Goal: Task Accomplishment & Management: Manage account settings

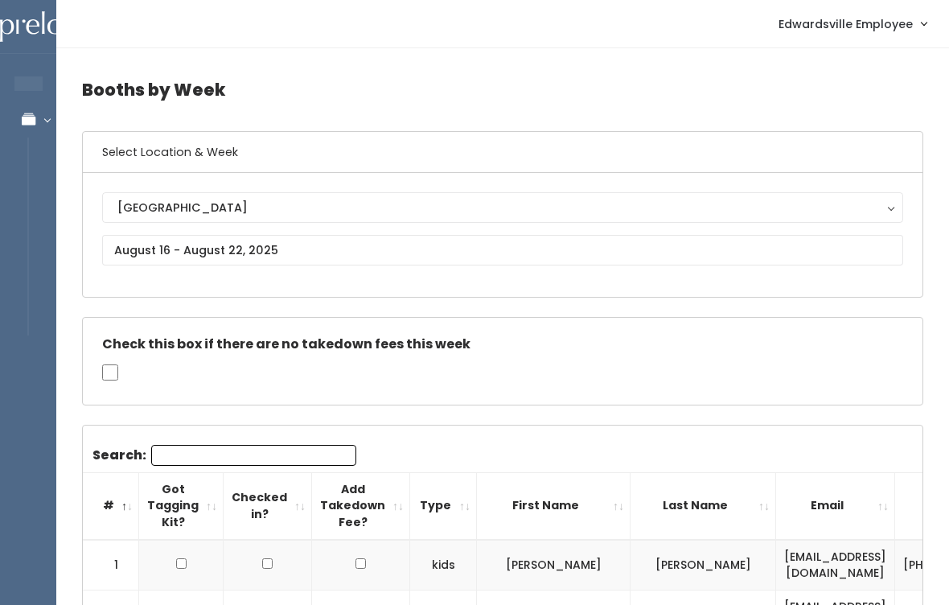
click at [860, 23] on span "Edwardsville Employee" at bounding box center [846, 24] width 134 height 18
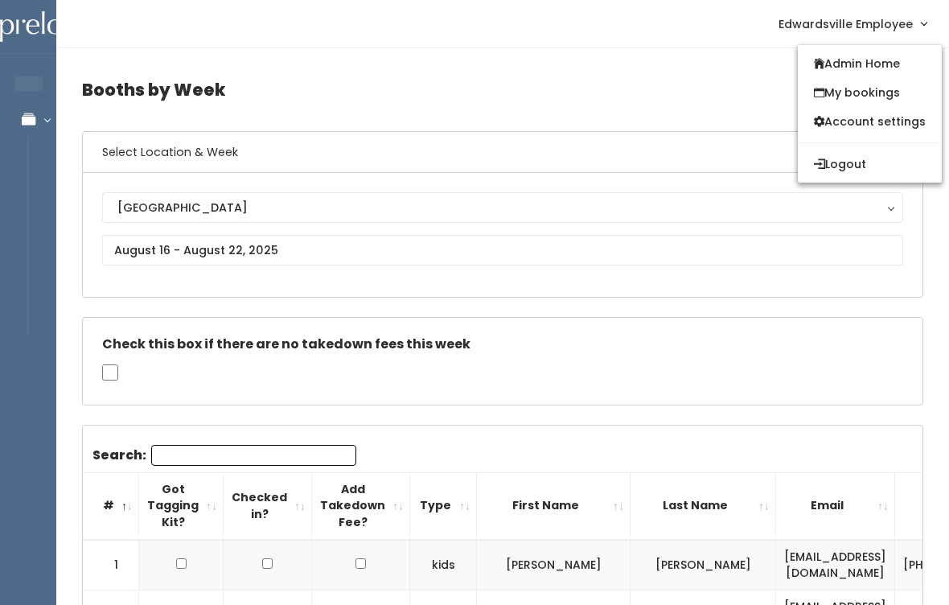
click at [888, 60] on link "Admin Home" at bounding box center [870, 63] width 144 height 29
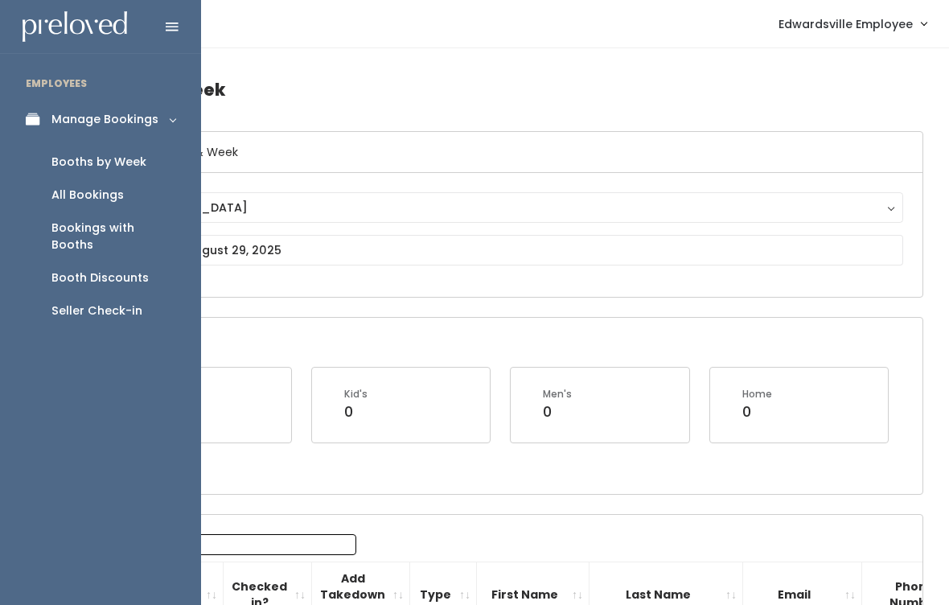
click at [99, 269] on div "Booth Discounts" at bounding box center [99, 277] width 97 height 17
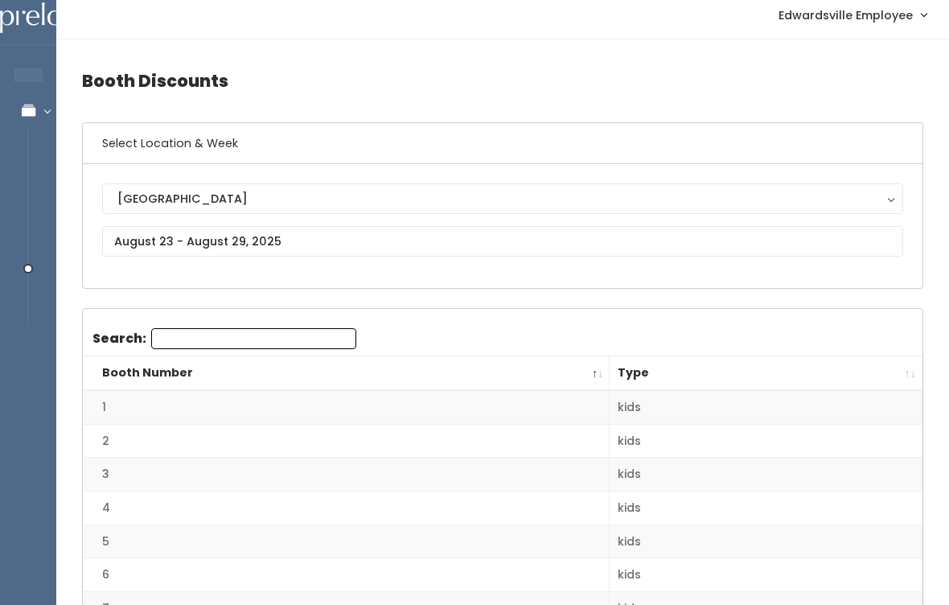
scroll to position [9, 0]
click at [319, 242] on input "text" at bounding box center [502, 241] width 801 height 31
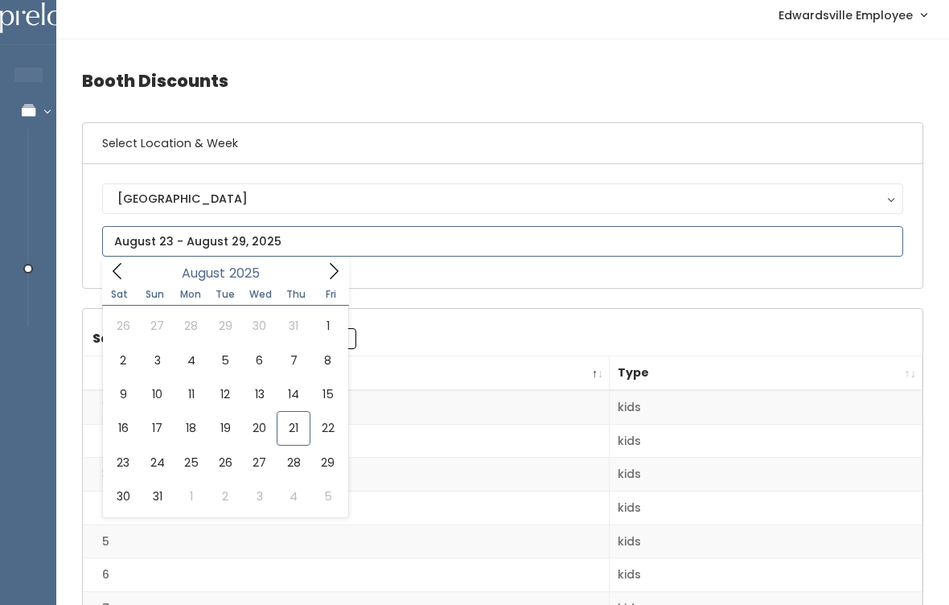
type input "August 16 to August 22"
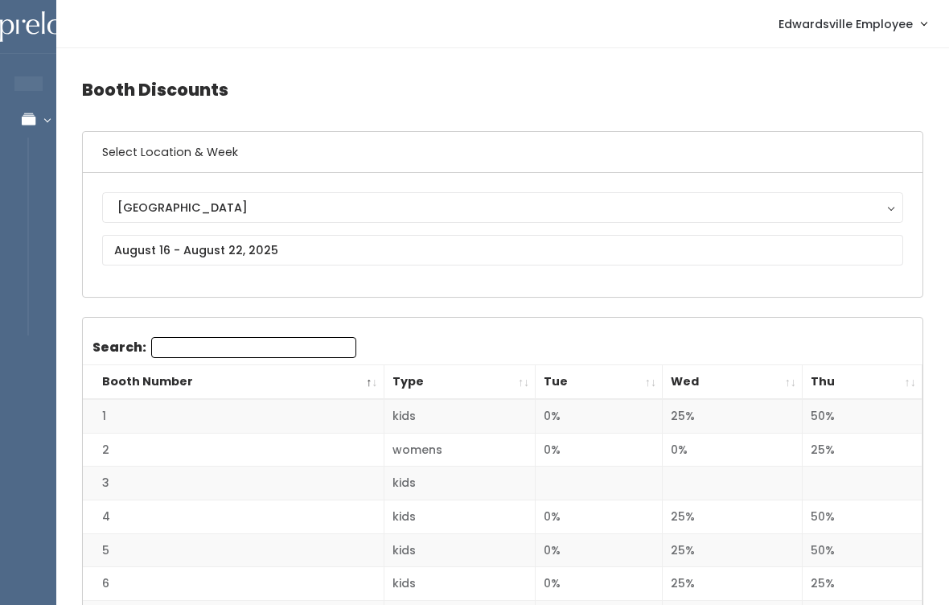
click at [855, 29] on span "Edwardsville Employee" at bounding box center [846, 24] width 134 height 18
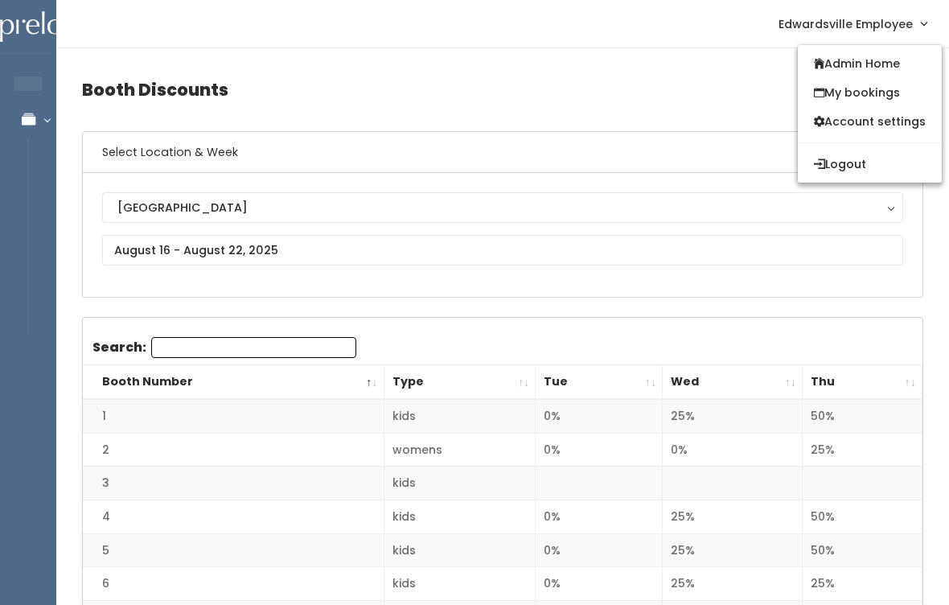
click at [862, 58] on link "Admin Home" at bounding box center [870, 63] width 144 height 29
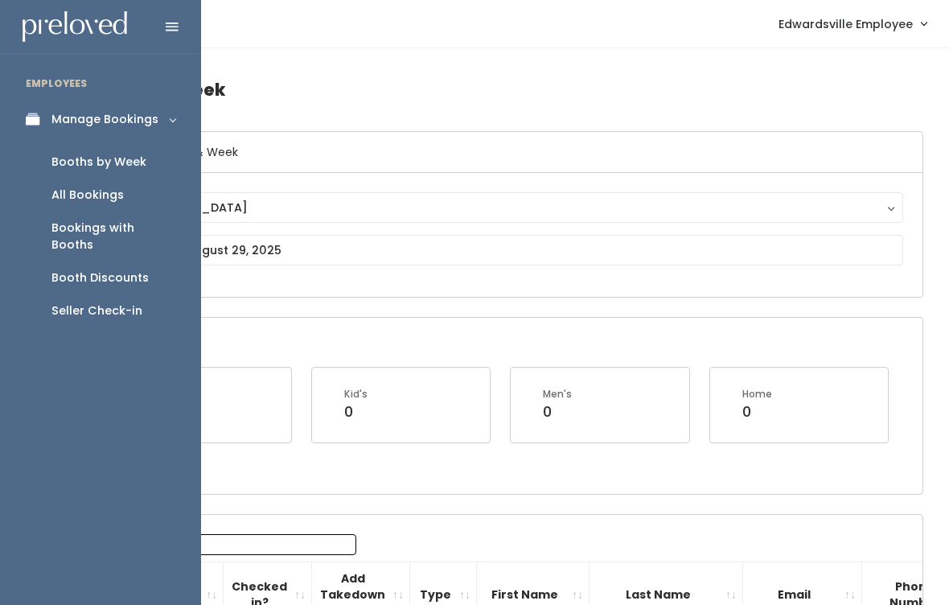
click at [99, 269] on div "Booth Discounts" at bounding box center [99, 277] width 97 height 17
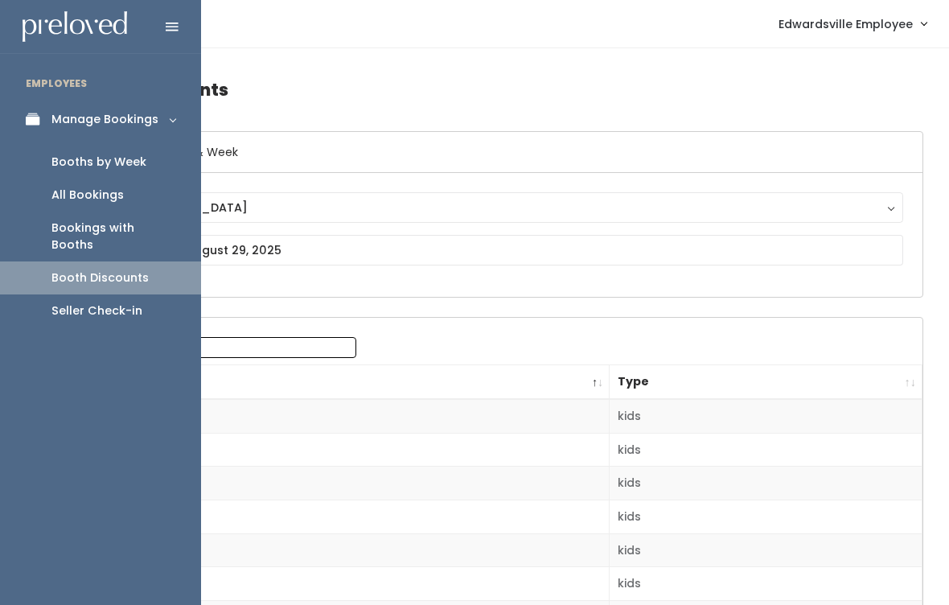
click at [175, 109] on link "Manage Bookings" at bounding box center [100, 119] width 201 height 36
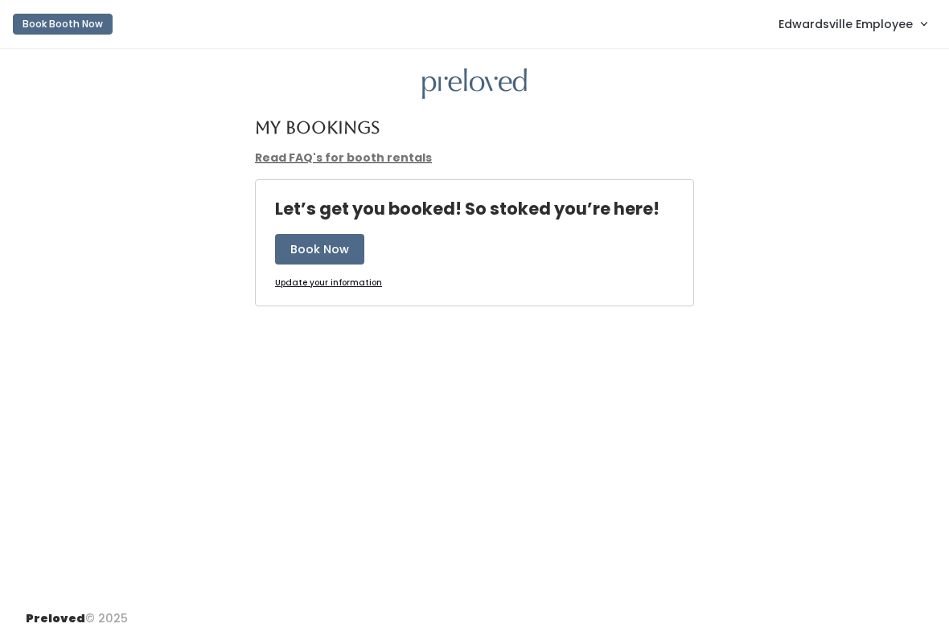
click at [840, 13] on link "Edwardsville Employee" at bounding box center [853, 23] width 180 height 35
